Goal: Task Accomplishment & Management: Use online tool/utility

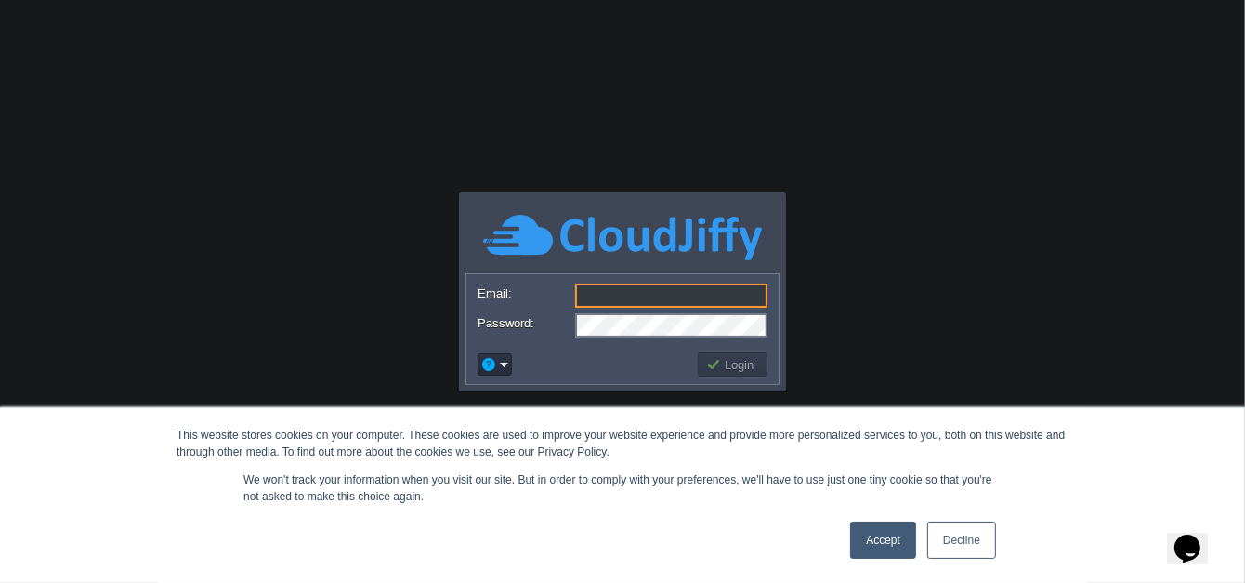
type input "[DOMAIN_NAME][EMAIL_ADDRESS][DOMAIN_NAME]"
click at [947, 532] on link "Decline" at bounding box center [961, 539] width 69 height 37
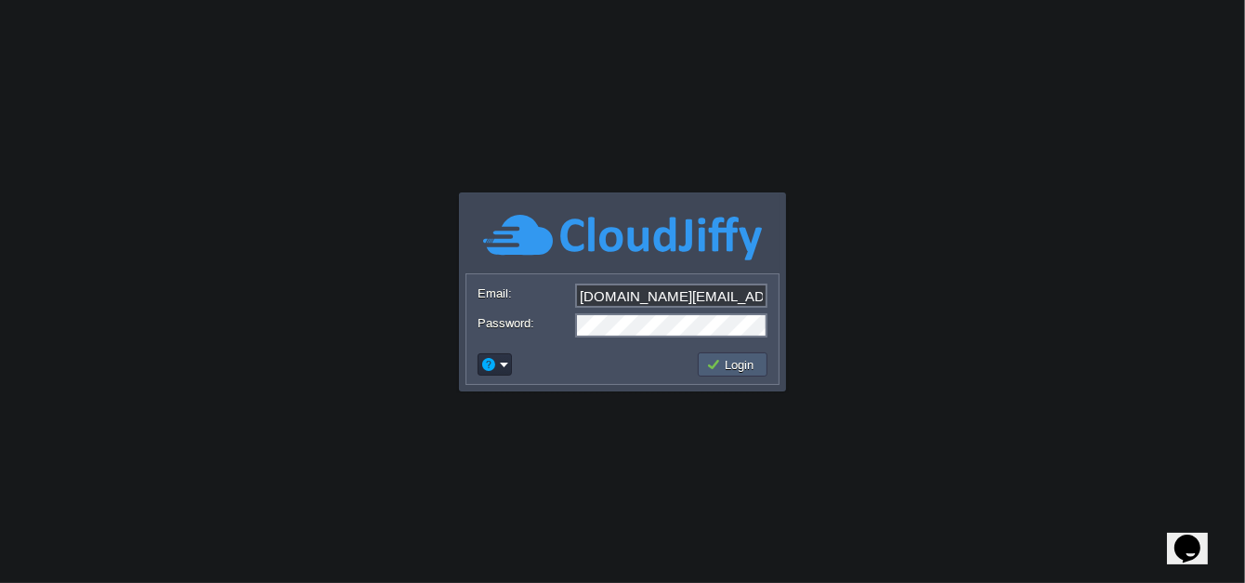
click at [729, 363] on button "Login" at bounding box center [733, 364] width 54 height 17
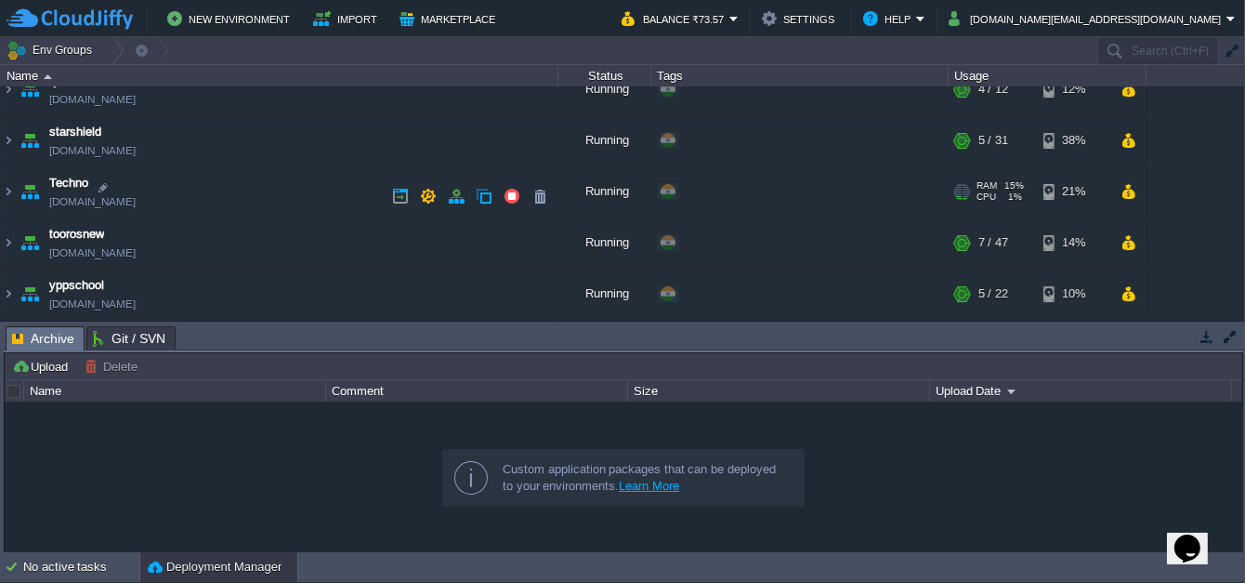
scroll to position [277, 0]
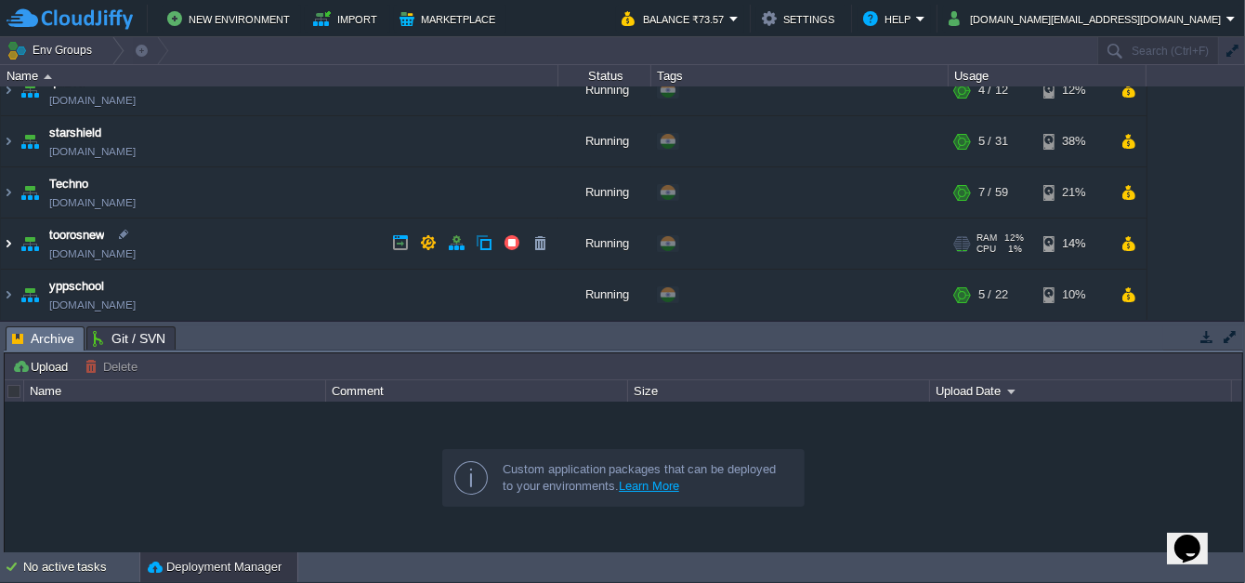
click at [11, 240] on img at bounding box center [8, 243] width 15 height 50
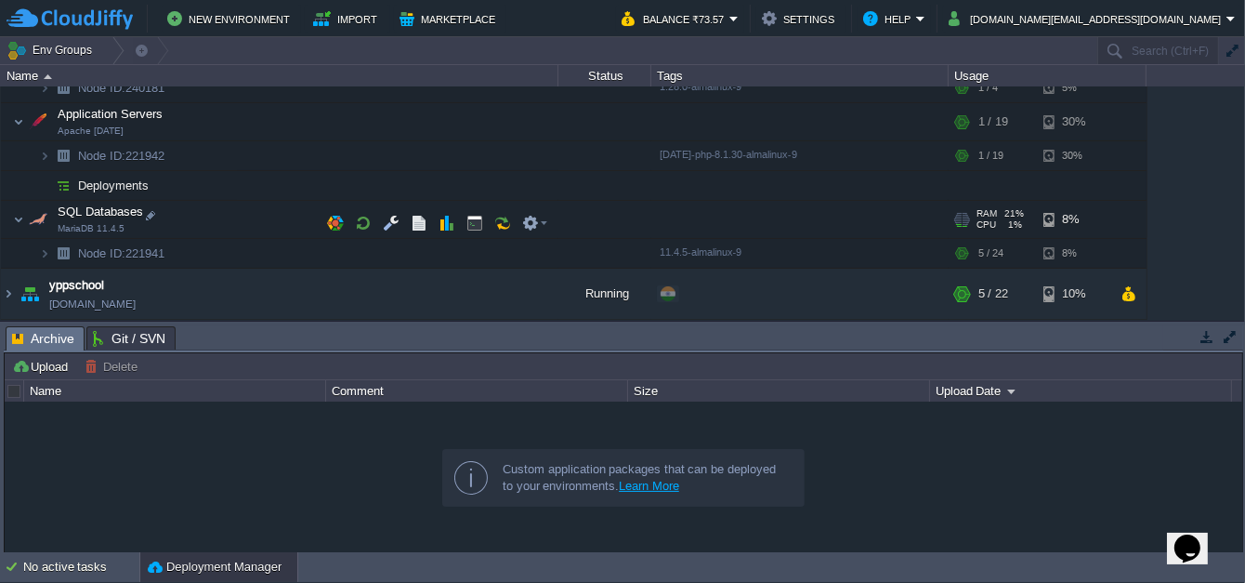
scroll to position [510, 0]
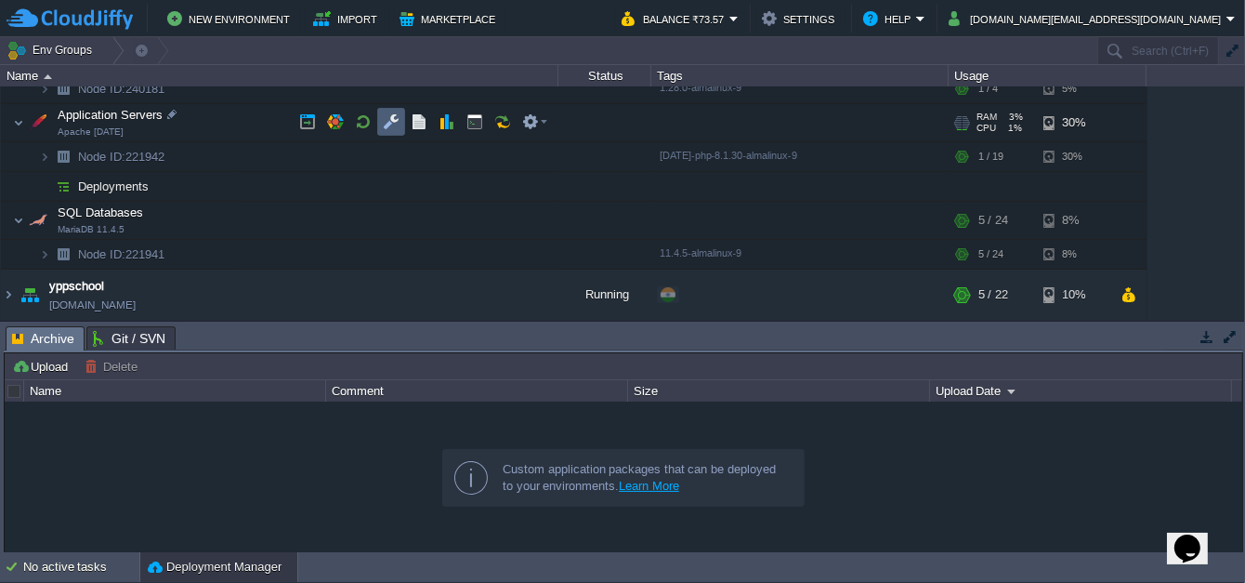
click at [385, 124] on button "button" at bounding box center [391, 121] width 17 height 17
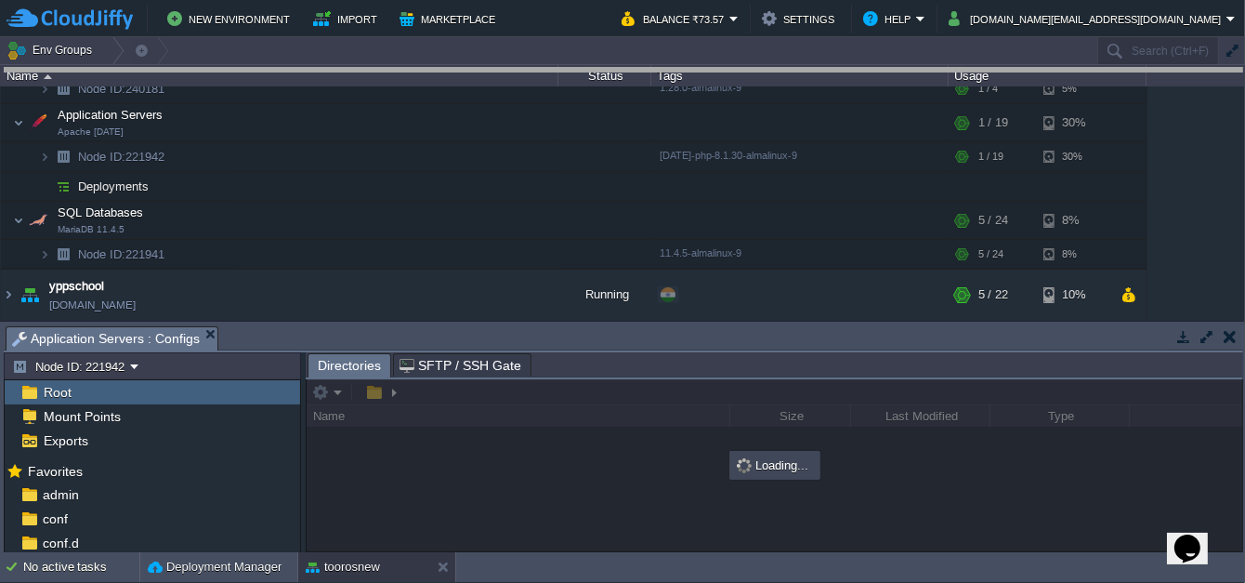
drag, startPoint x: 460, startPoint y: 339, endPoint x: 559, endPoint y: 6, distance: 348.1
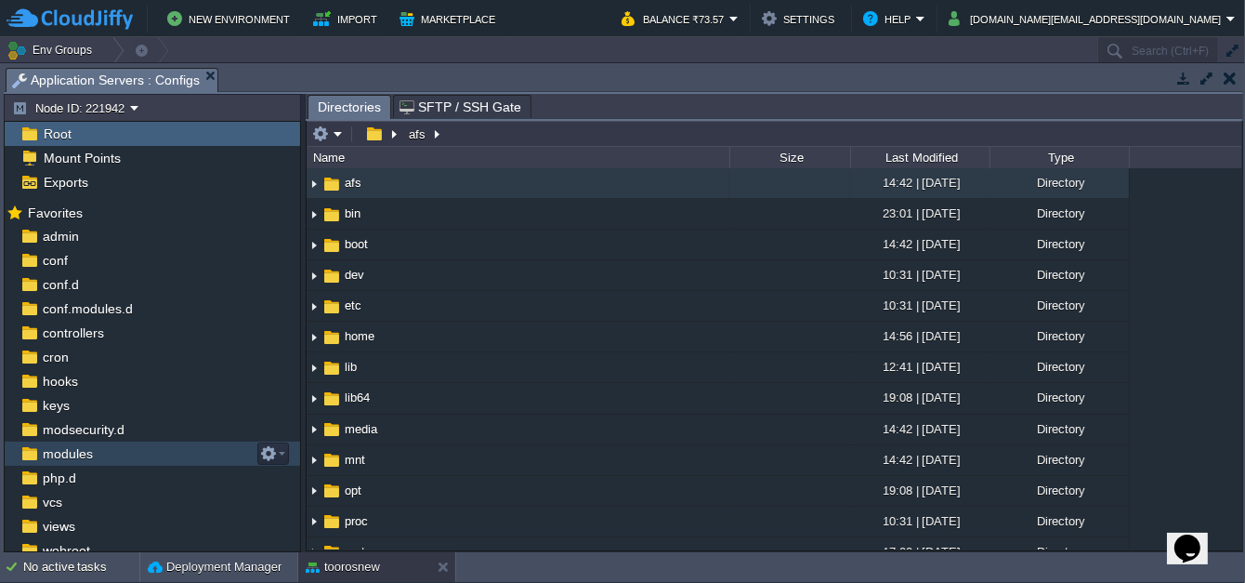
scroll to position [55, 0]
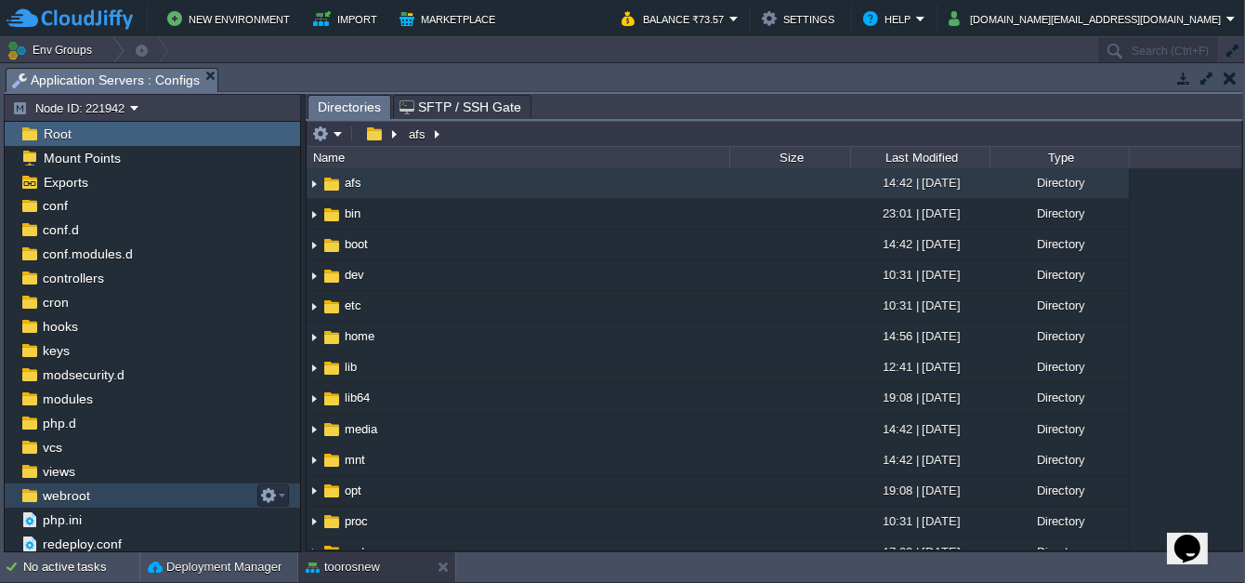
click at [80, 502] on span "webroot" at bounding box center [66, 495] width 54 height 17
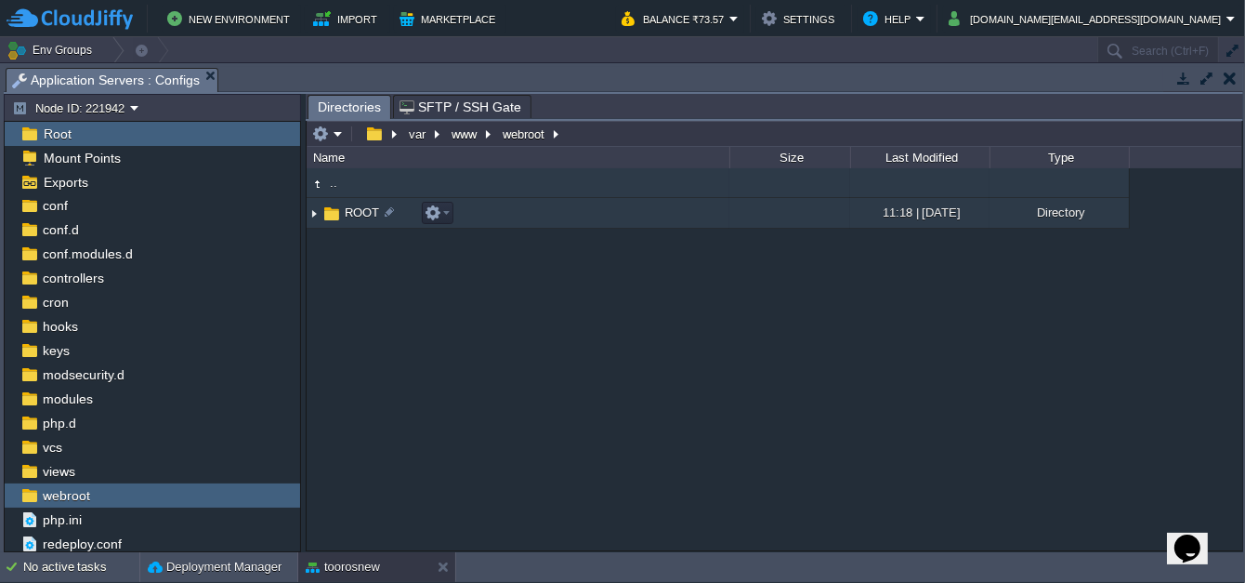
click at [313, 209] on img at bounding box center [314, 213] width 15 height 29
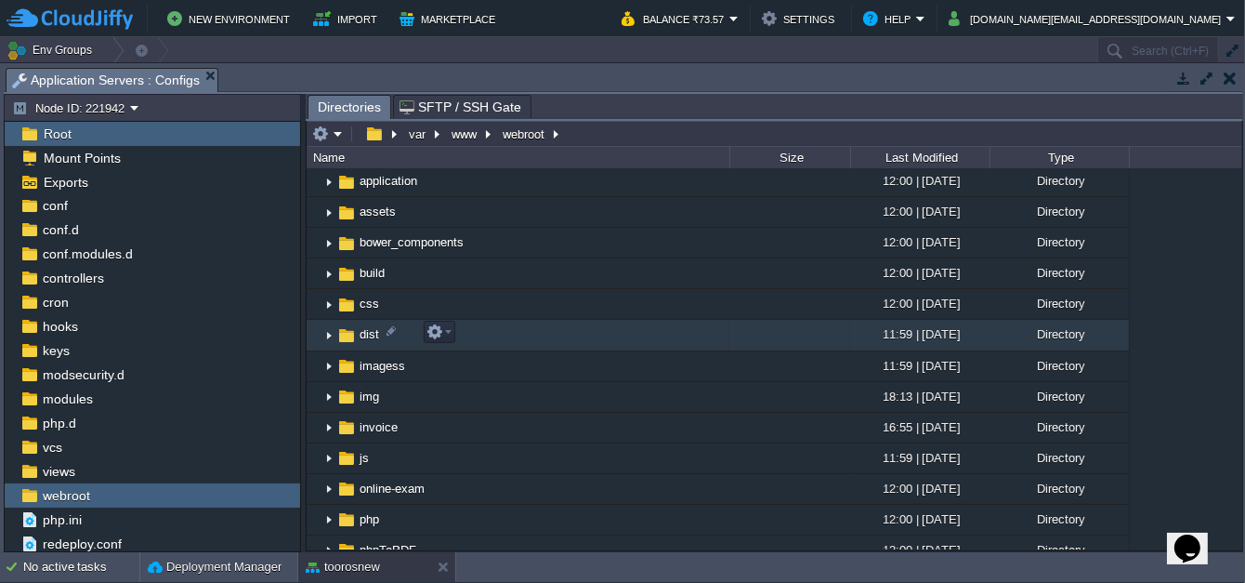
scroll to position [0, 0]
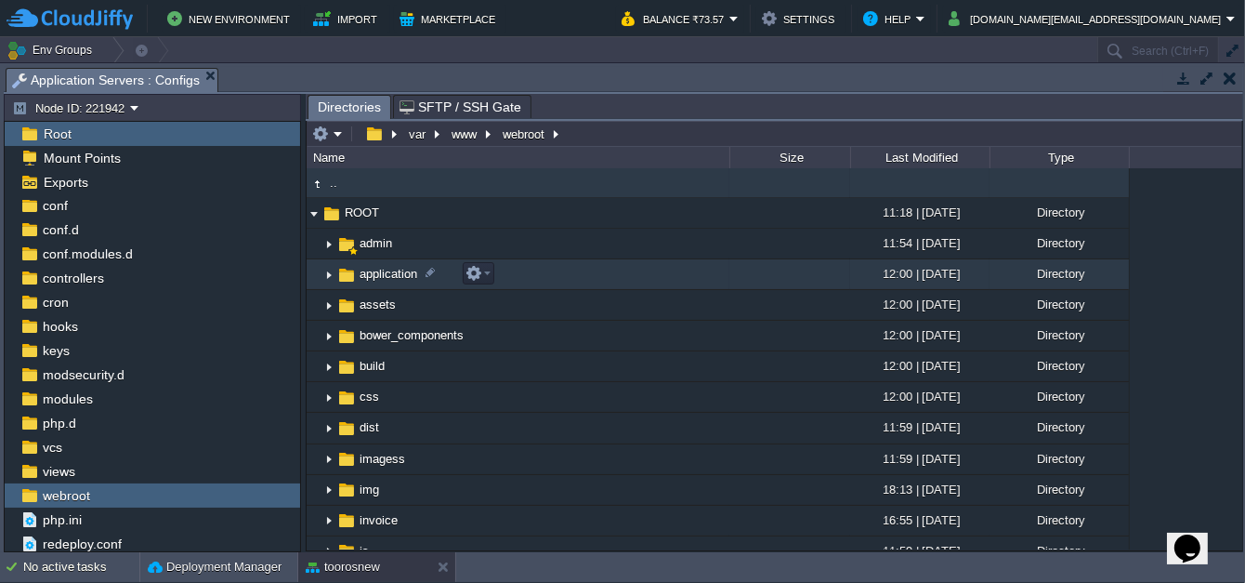
click at [328, 270] on img at bounding box center [329, 274] width 15 height 29
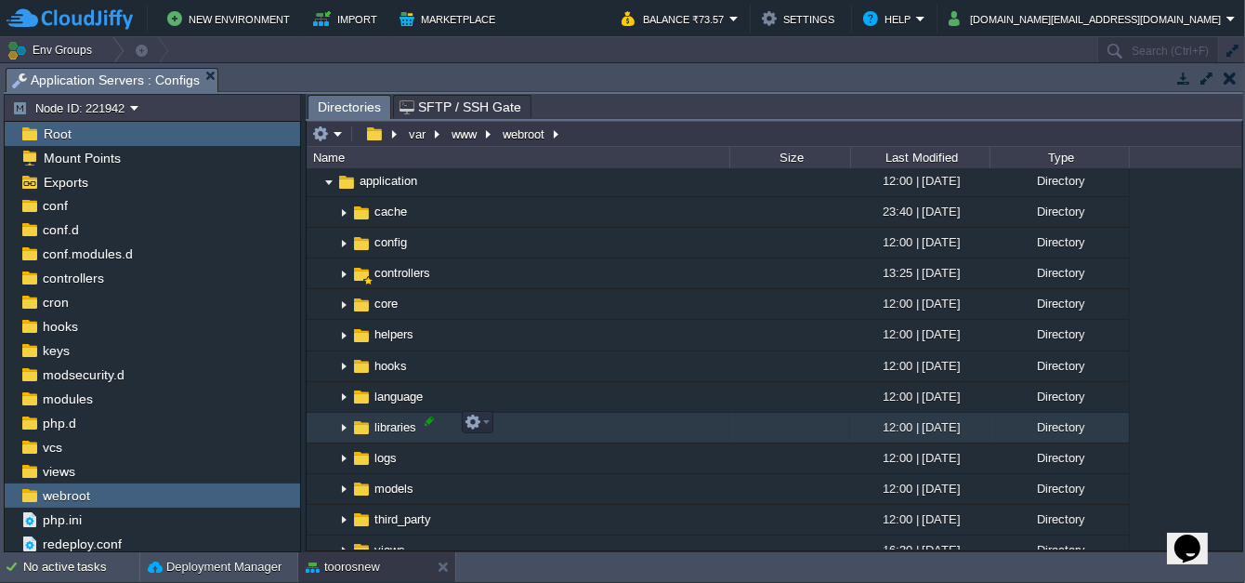
scroll to position [186, 0]
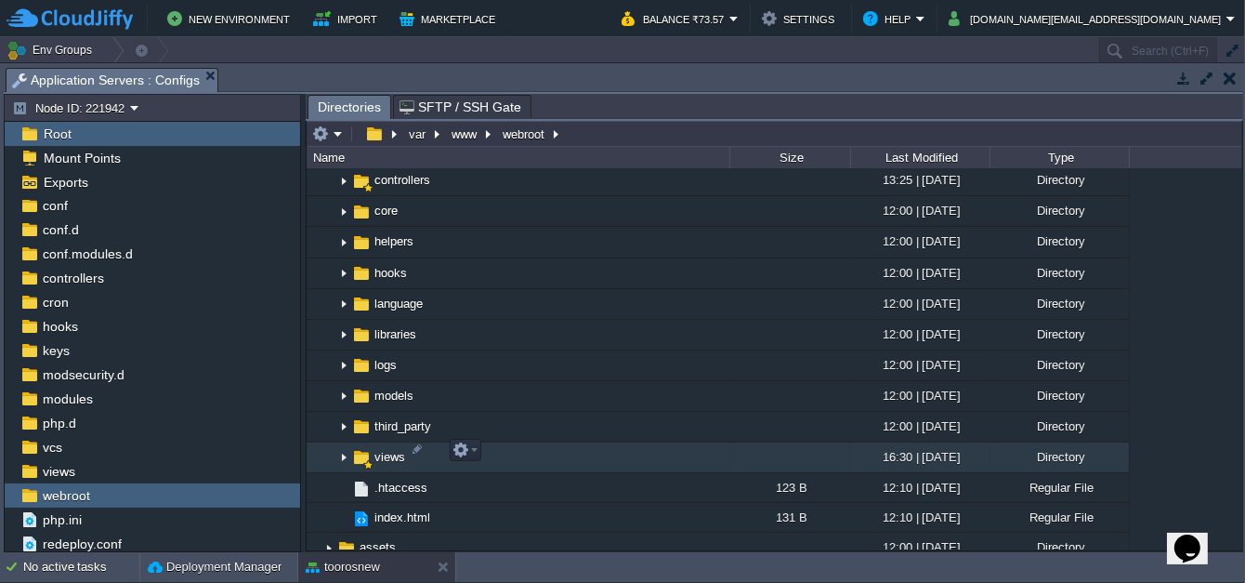
click at [340, 451] on img at bounding box center [343, 457] width 15 height 29
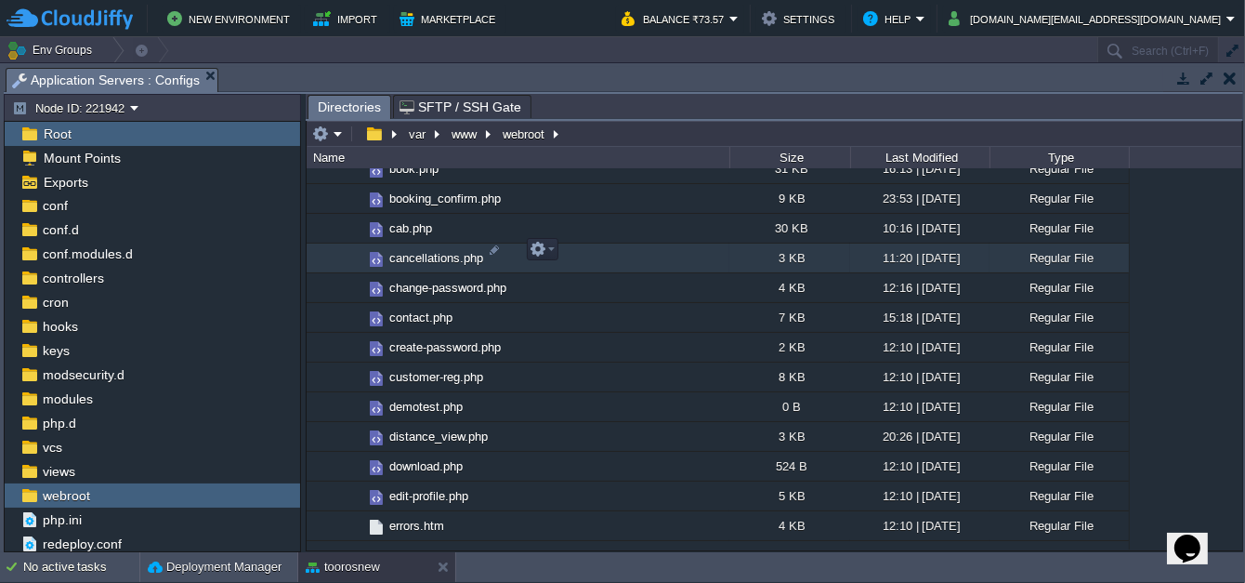
scroll to position [558, 0]
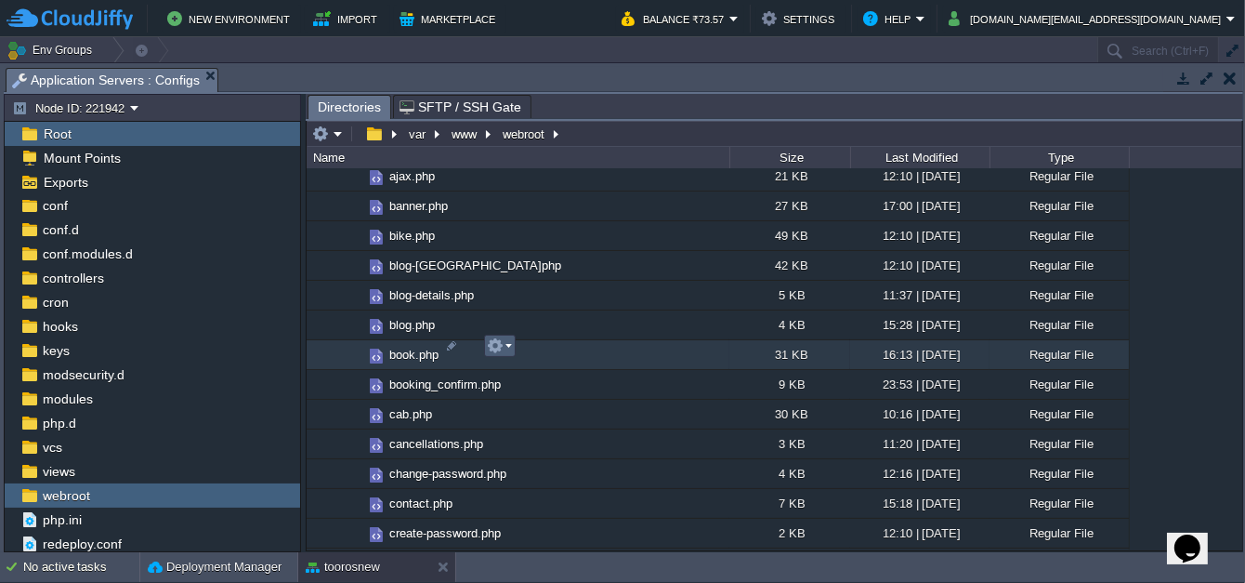
click at [506, 351] on em at bounding box center [499, 345] width 25 height 17
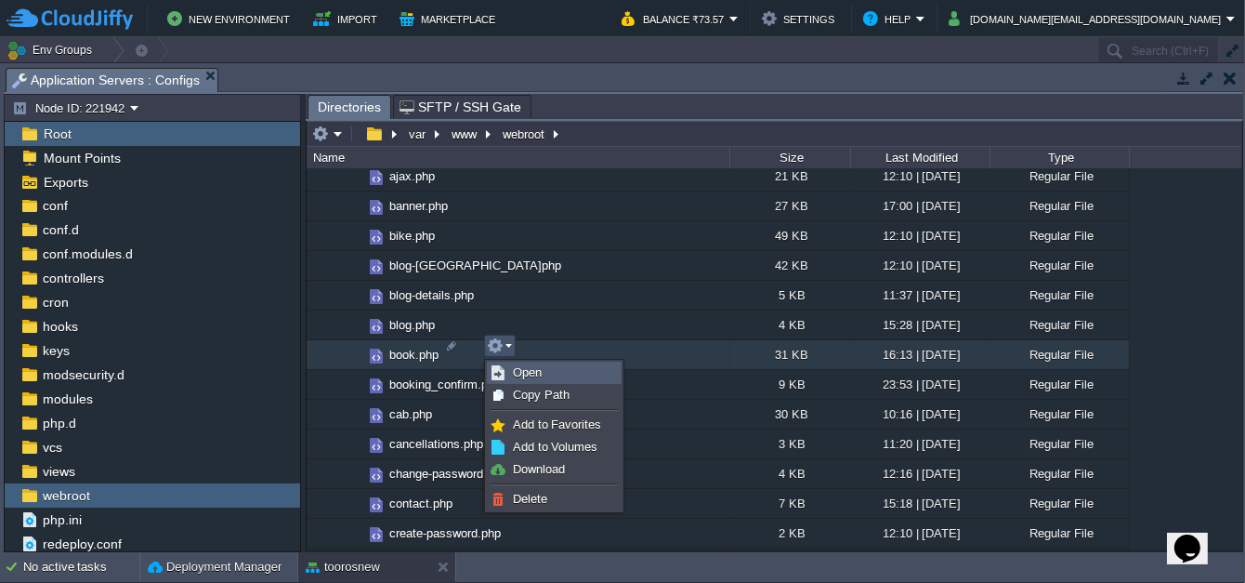
click at [511, 368] on link "Open" at bounding box center [554, 372] width 133 height 20
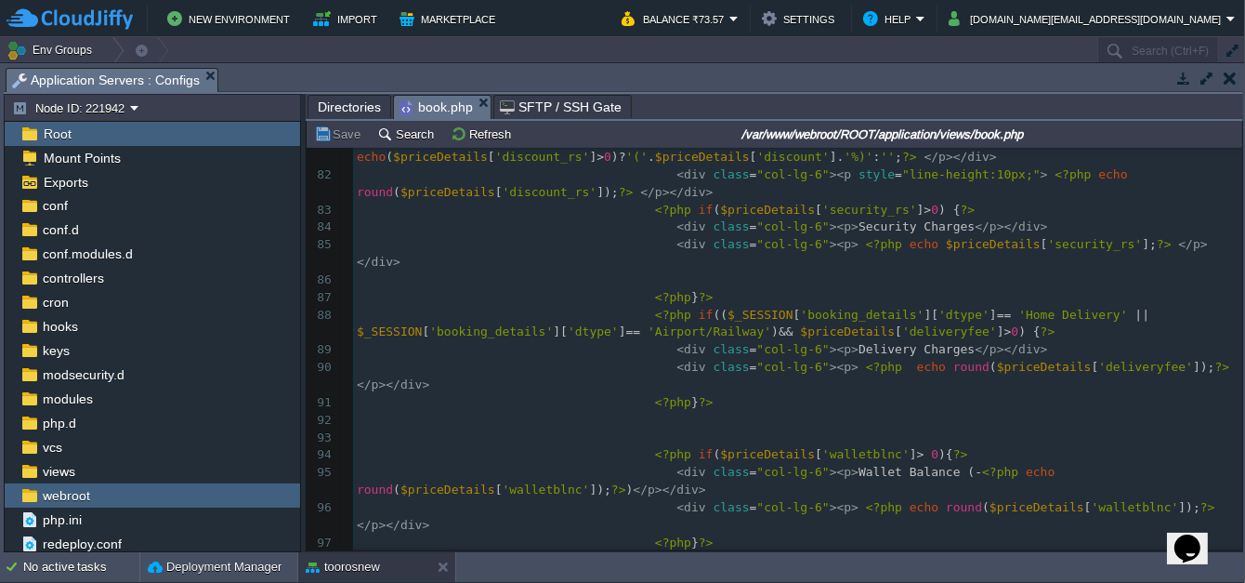
scroll to position [0, 0]
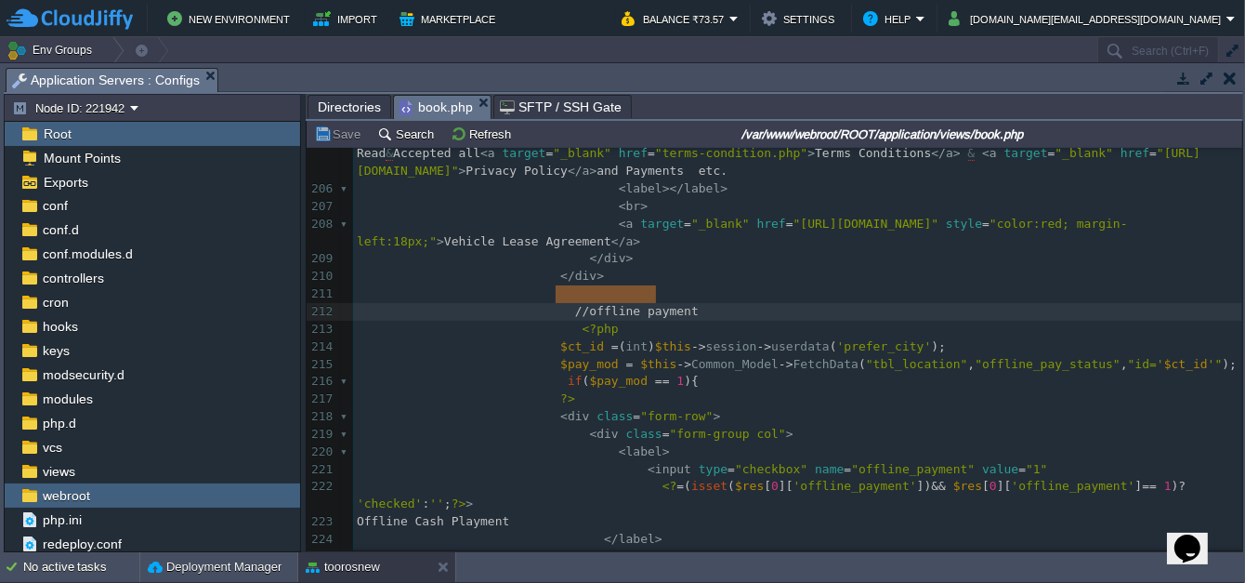
type textarea "//offline payment"
drag, startPoint x: 553, startPoint y: 296, endPoint x: 671, endPoint y: 290, distance: 118.1
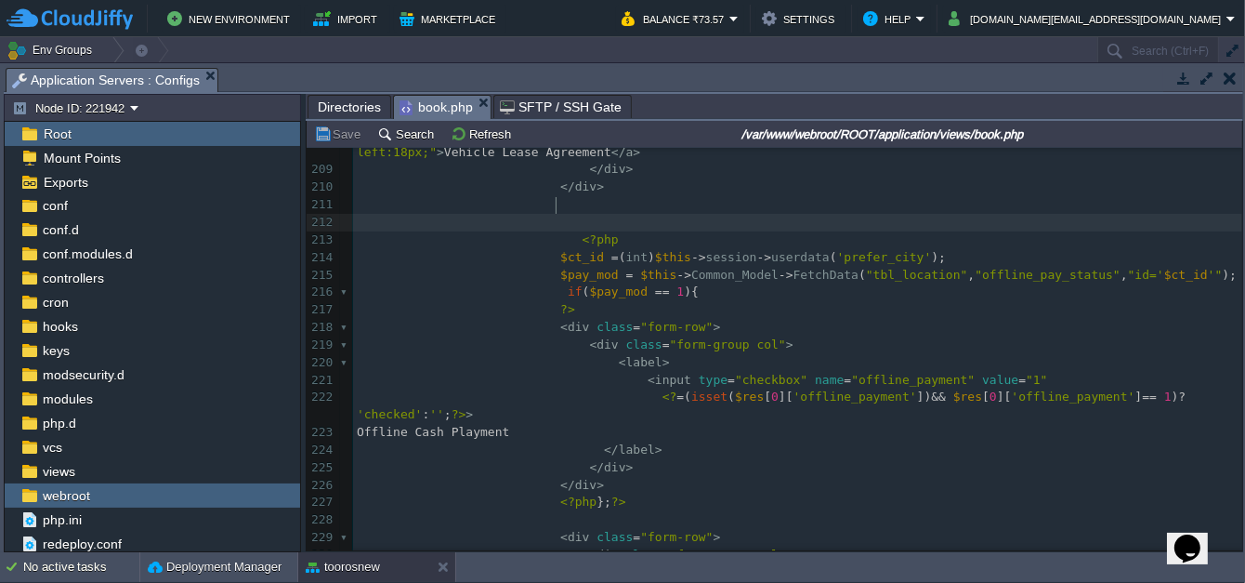
scroll to position [4271, 0]
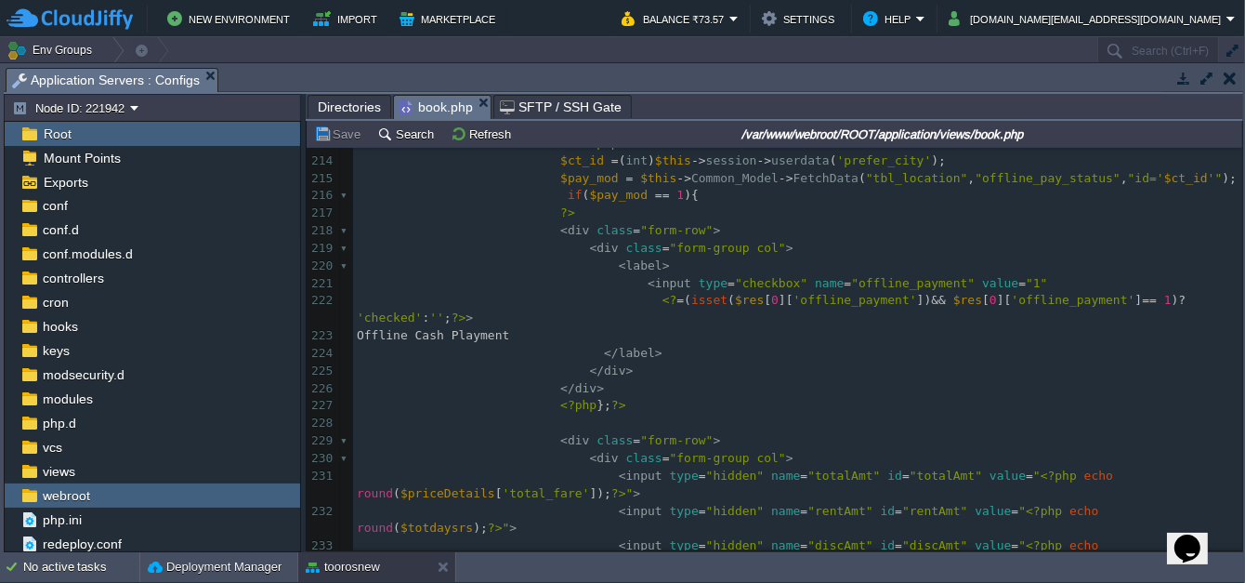
click at [729, 306] on pre "<? = ( isset ( $res [ 0 ][ 'offline_payment' ]) && $res [ 0 ][ 'offline_payment…" at bounding box center [797, 309] width 889 height 35
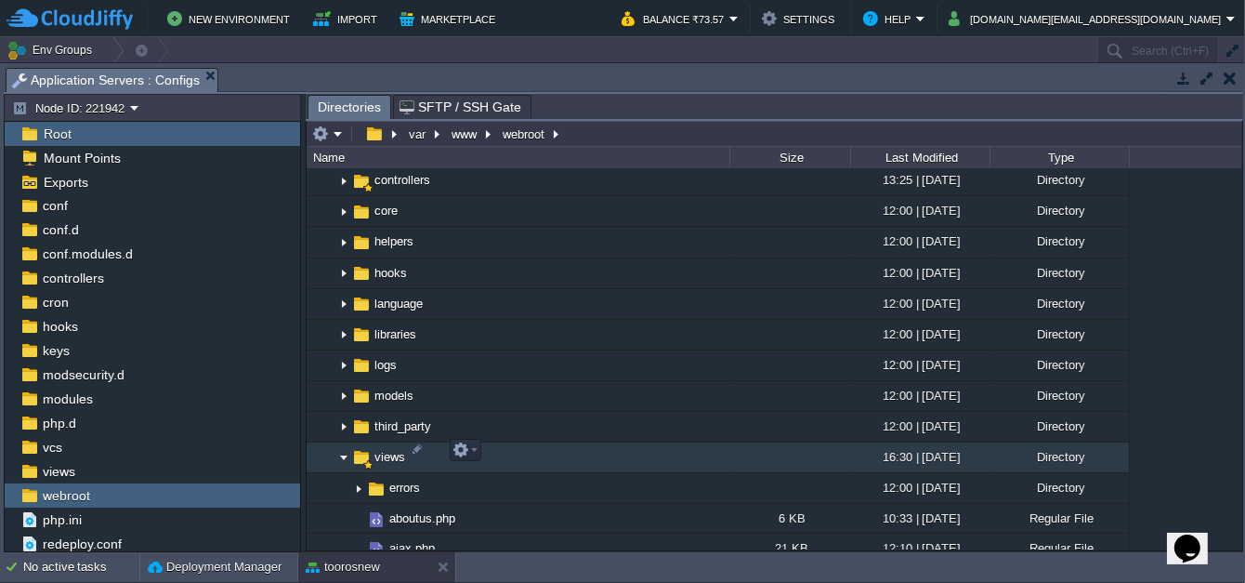
click at [341, 453] on img at bounding box center [343, 457] width 15 height 29
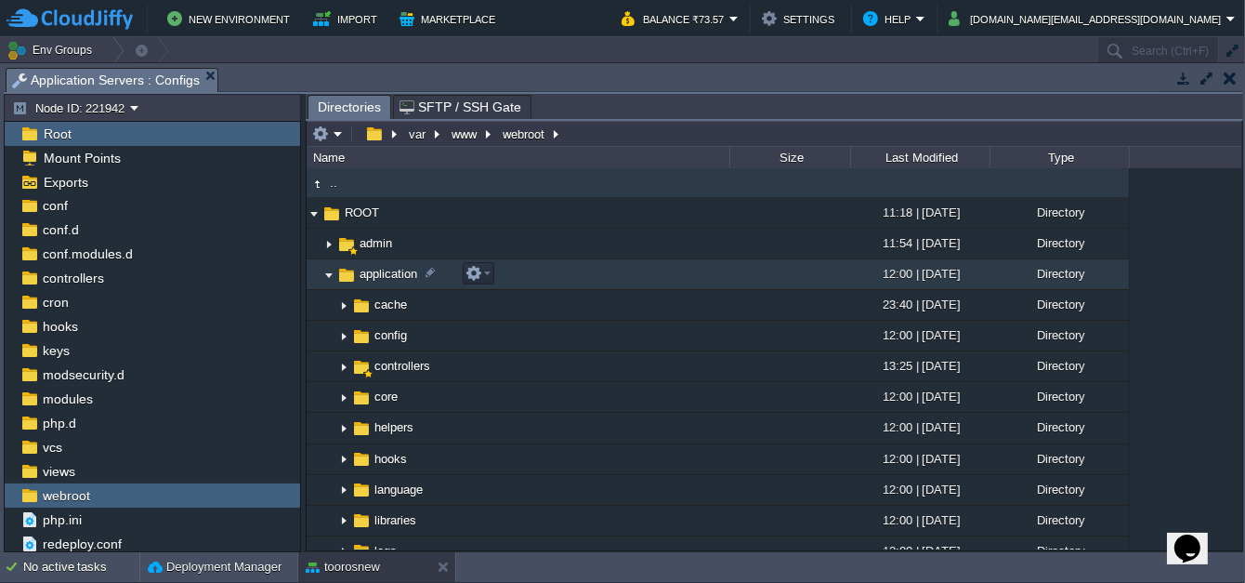
click at [331, 279] on img at bounding box center [329, 274] width 15 height 29
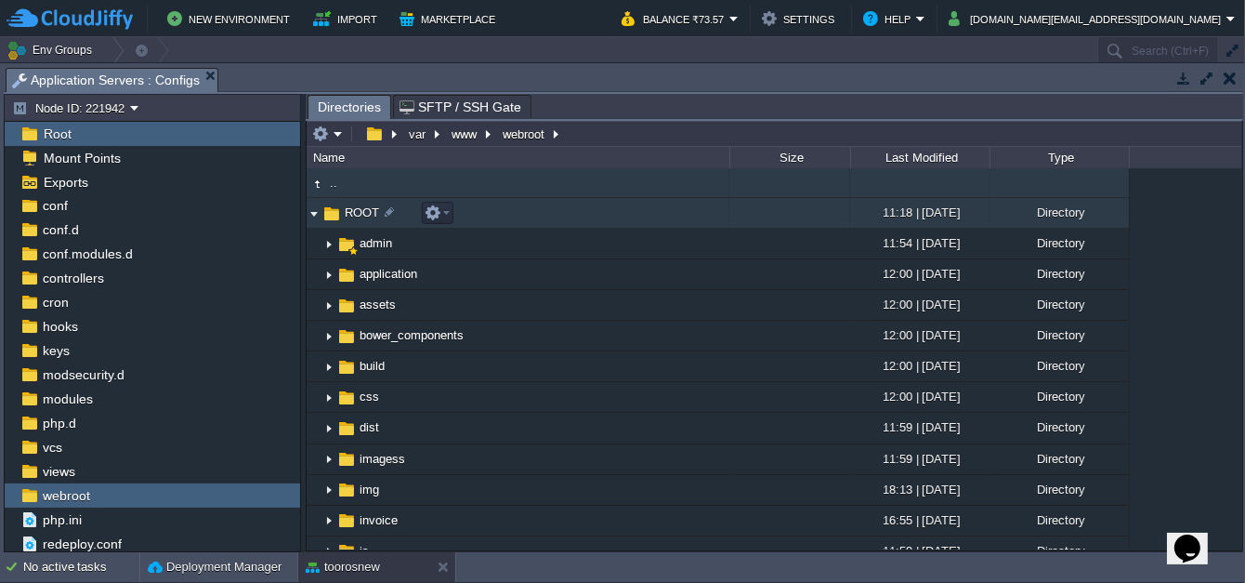
click at [316, 212] on img at bounding box center [314, 213] width 15 height 29
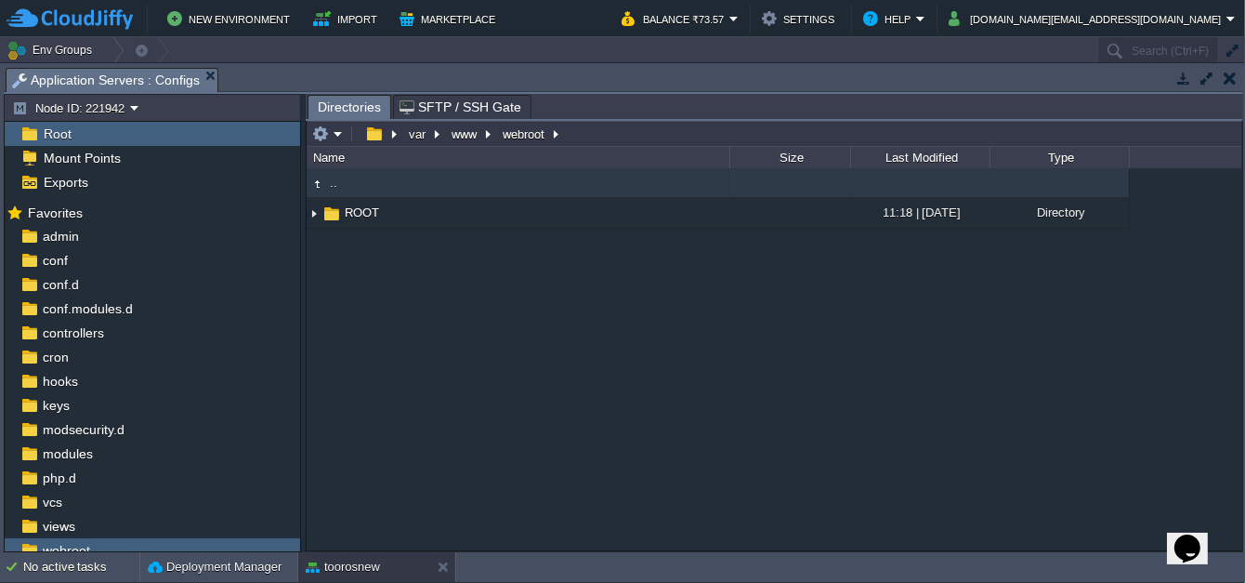
click at [1226, 73] on button "button" at bounding box center [1230, 78] width 13 height 17
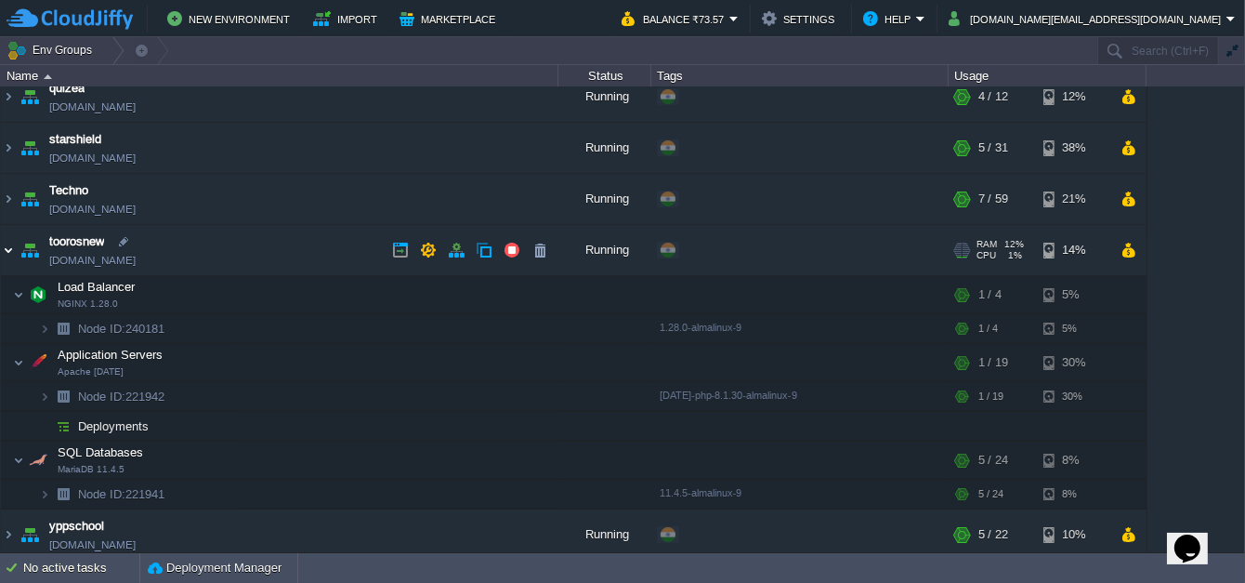
click at [7, 250] on img at bounding box center [8, 250] width 15 height 50
